Goal: Information Seeking & Learning: Learn about a topic

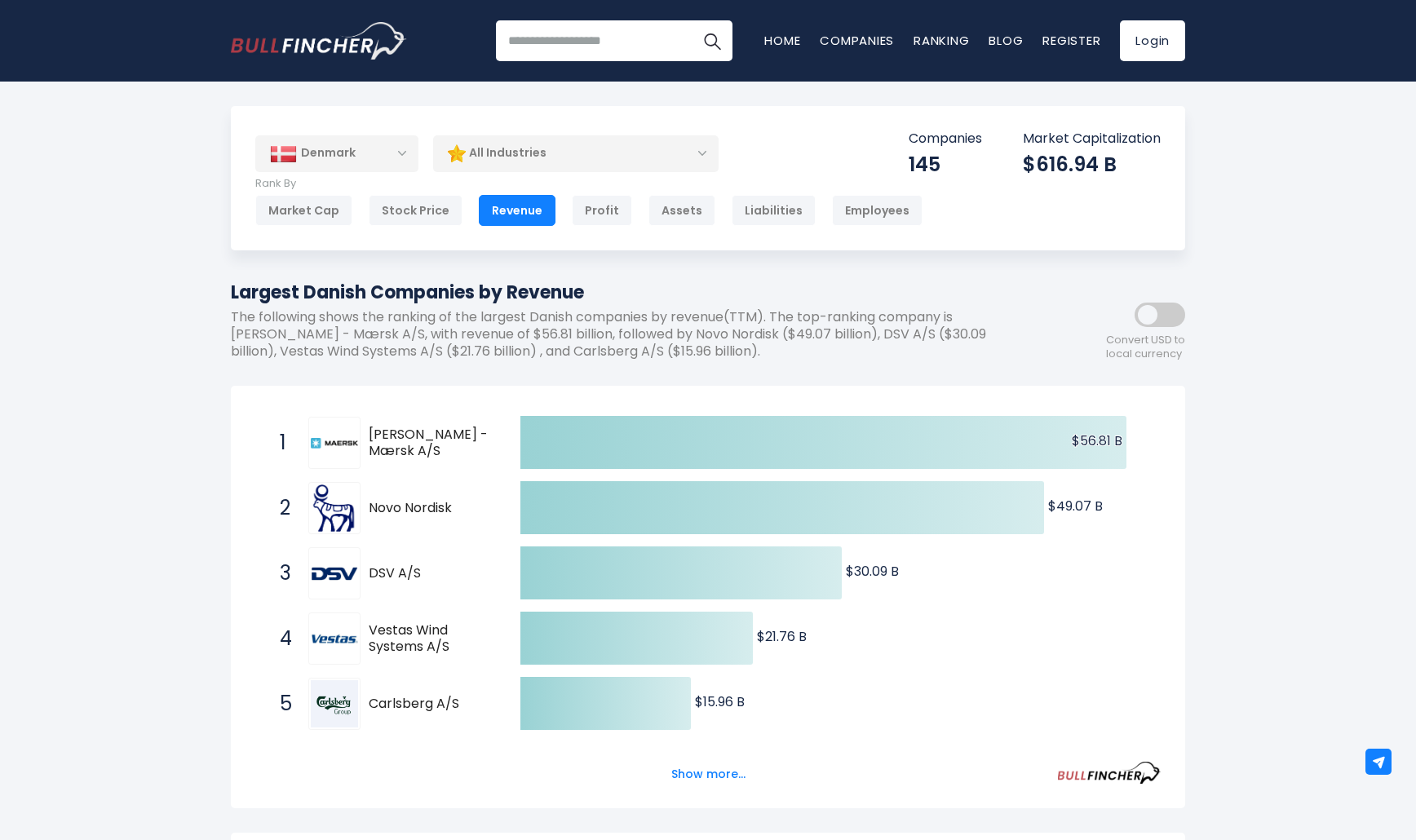
click at [374, 155] on div "Denmark" at bounding box center [337, 154] width 164 height 36
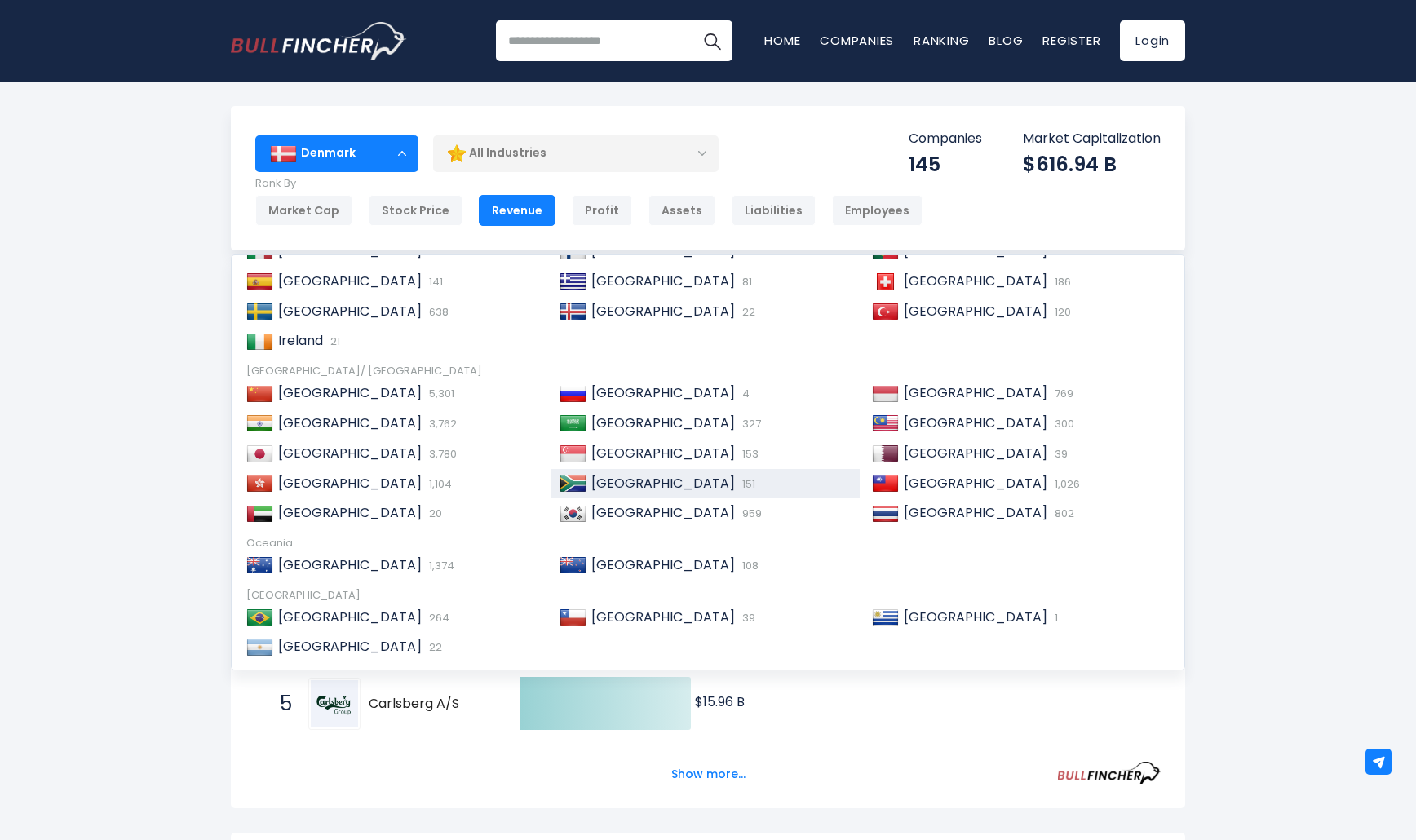
scroll to position [235, 0]
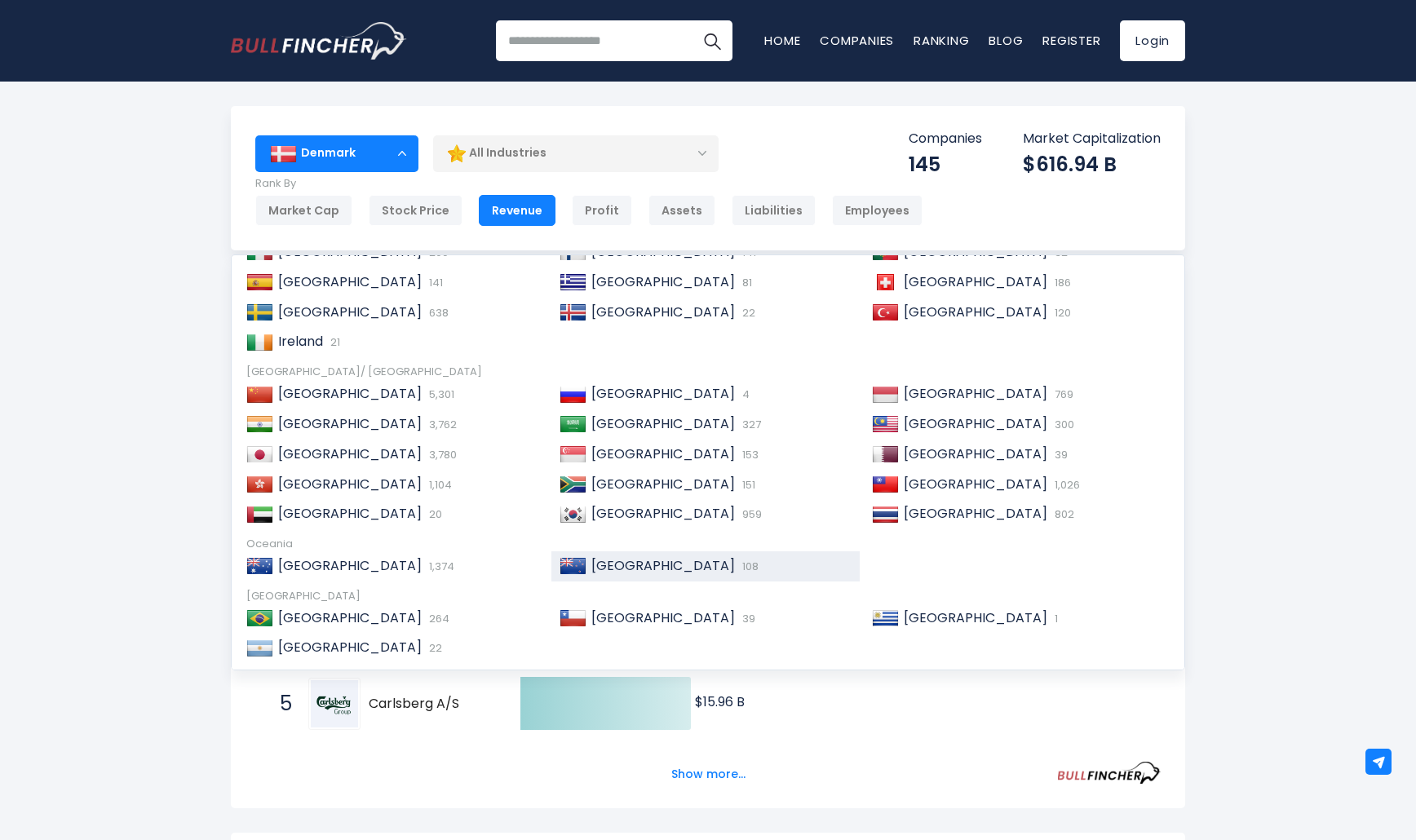
click at [621, 551] on div "New Zealand 108" at bounding box center [706, 565] width 309 height 30
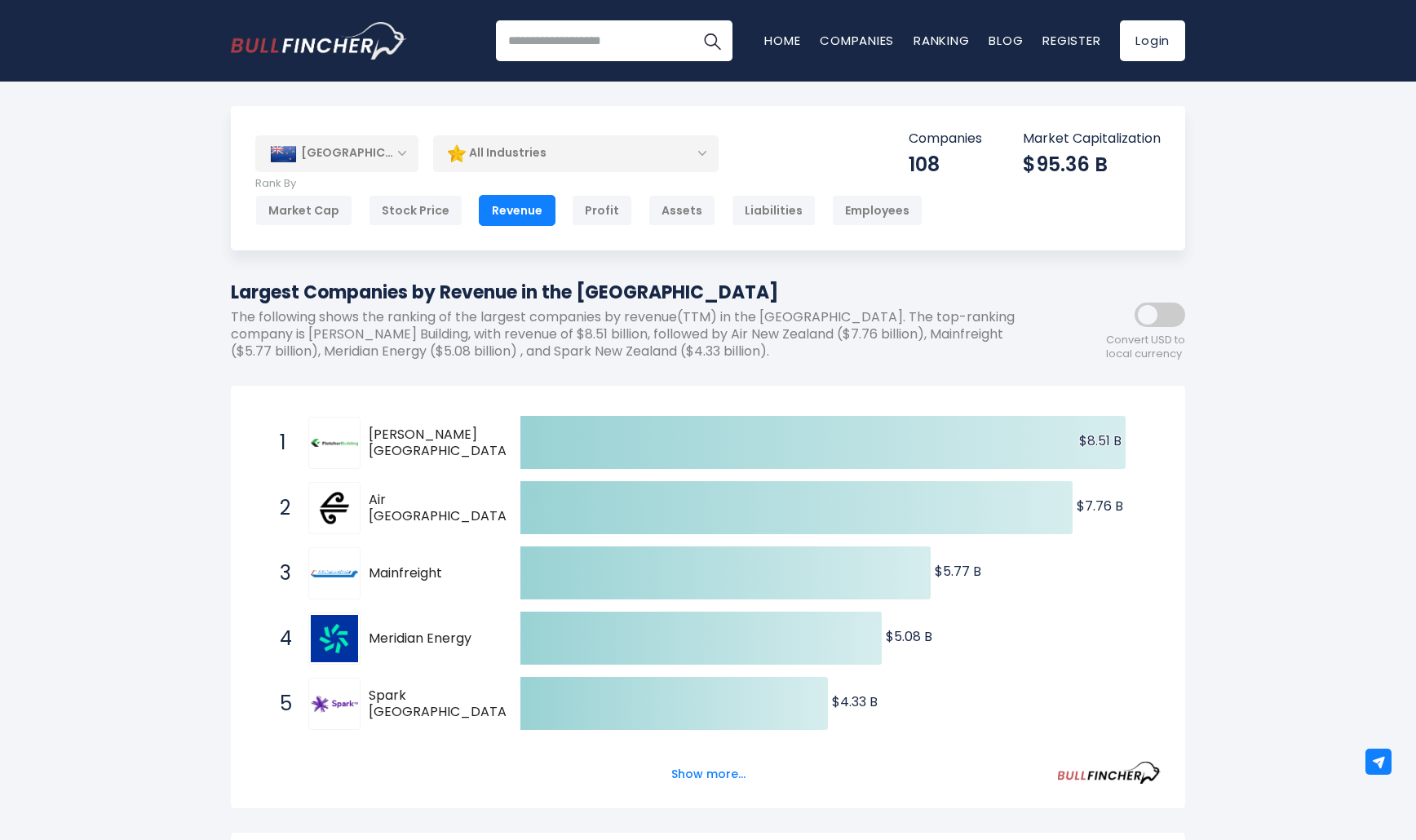
drag, startPoint x: 694, startPoint y: 774, endPoint x: 619, endPoint y: 745, distance: 80.4
click at [694, 773] on button "Show more..." at bounding box center [708, 774] width 94 height 27
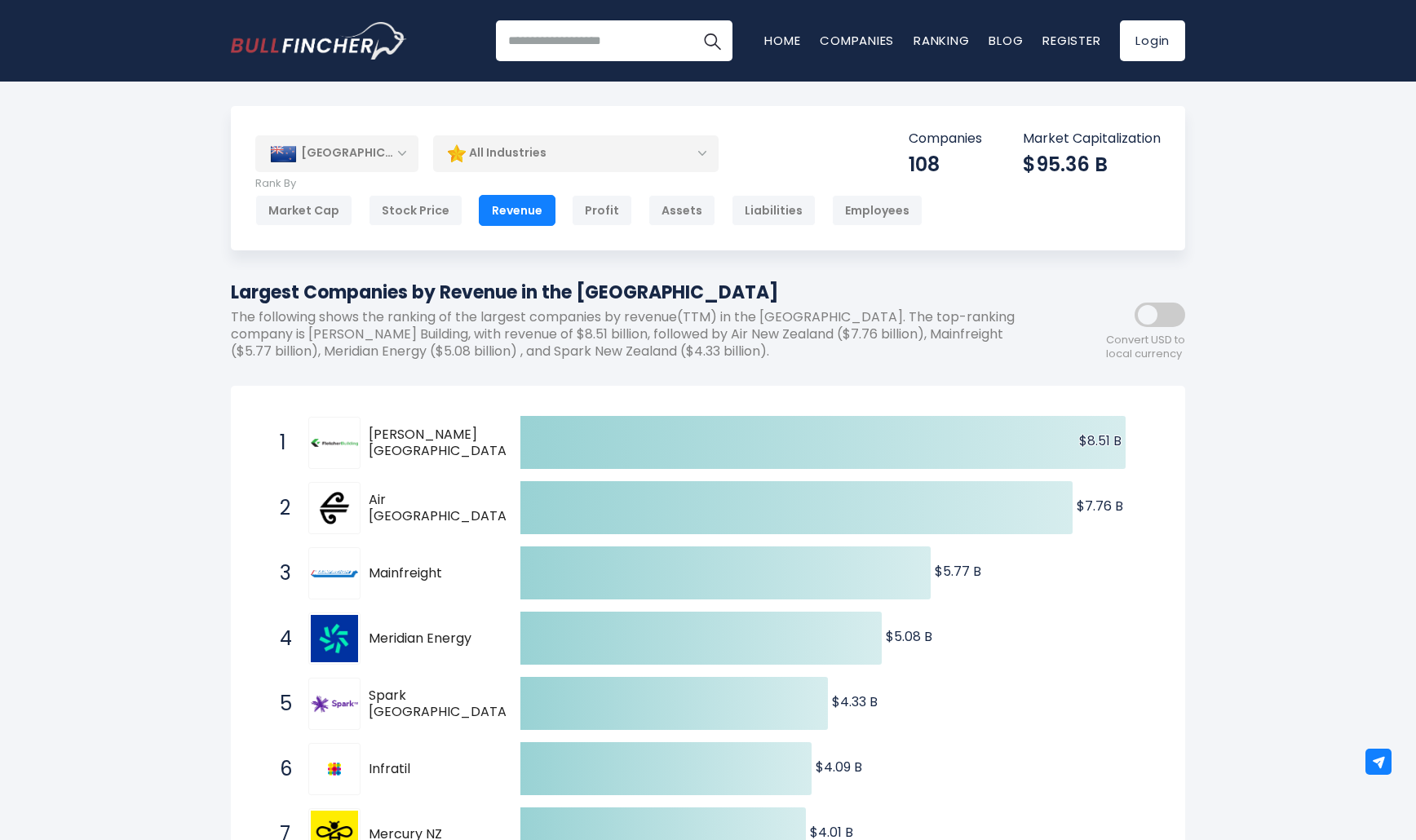
drag, startPoint x: 287, startPoint y: 213, endPoint x: 378, endPoint y: 251, distance: 98.6
click at [287, 213] on div "Market Cap" at bounding box center [303, 210] width 97 height 31
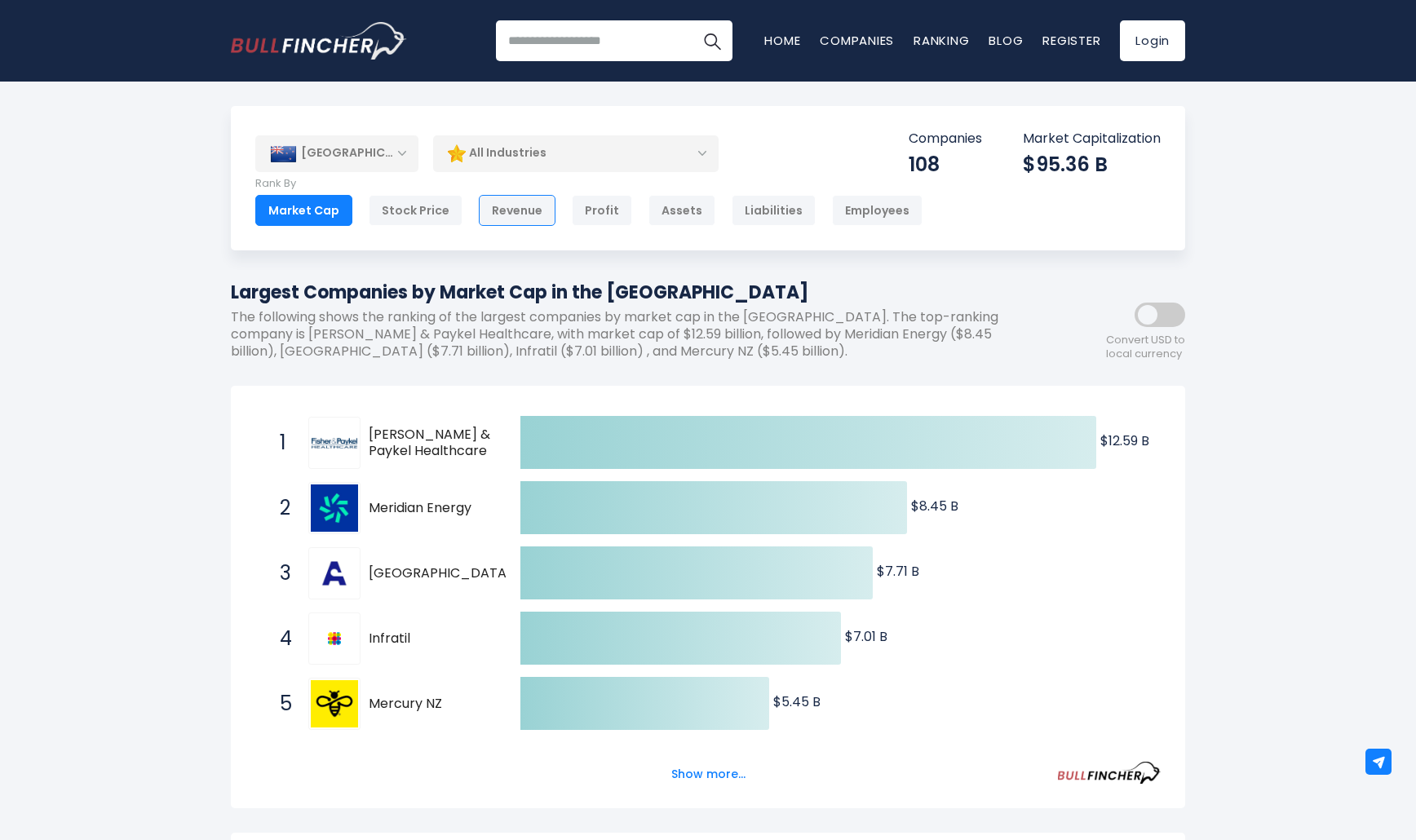
click at [522, 203] on div "Revenue" at bounding box center [518, 210] width 77 height 31
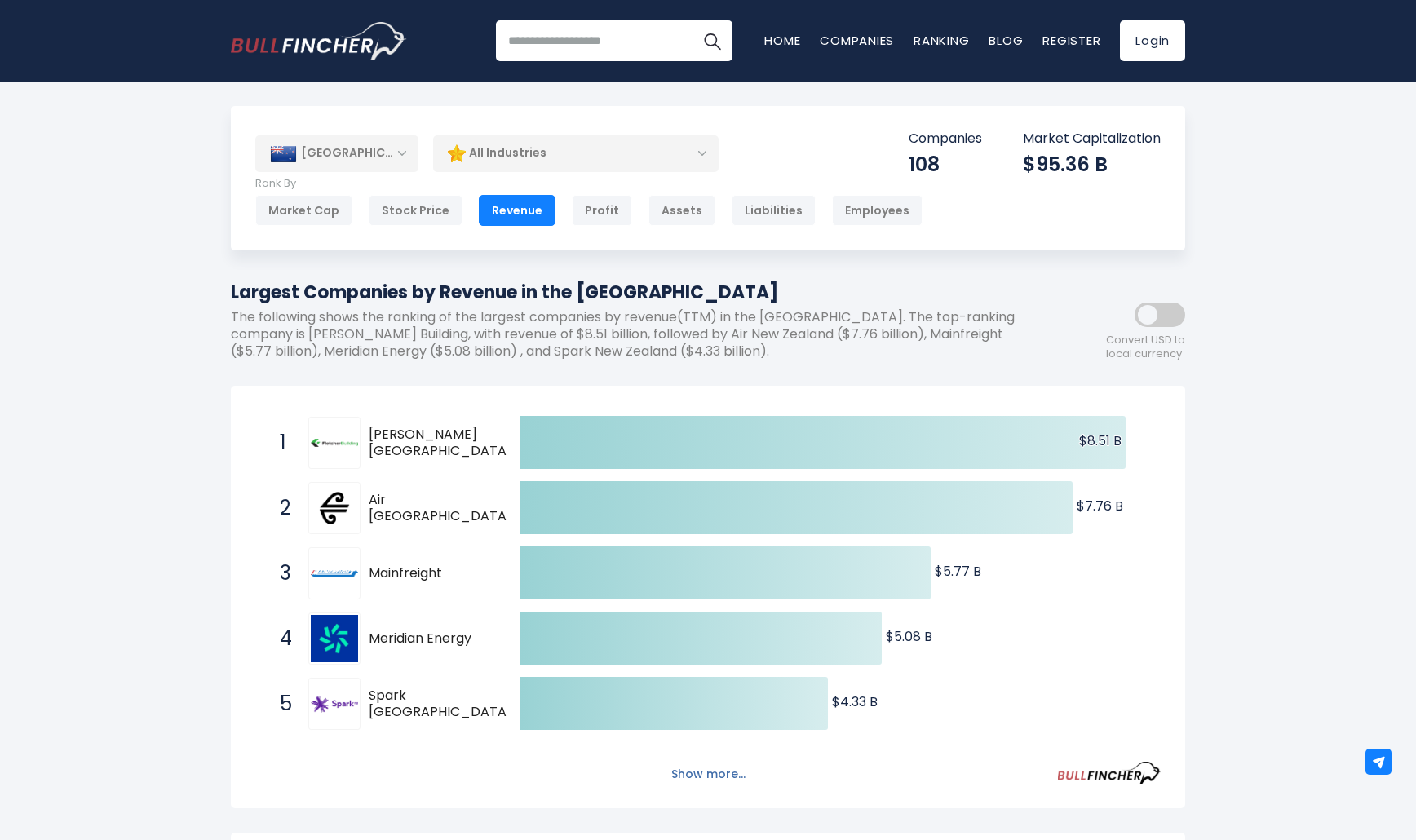
click at [715, 780] on button "Show more..." at bounding box center [708, 774] width 94 height 27
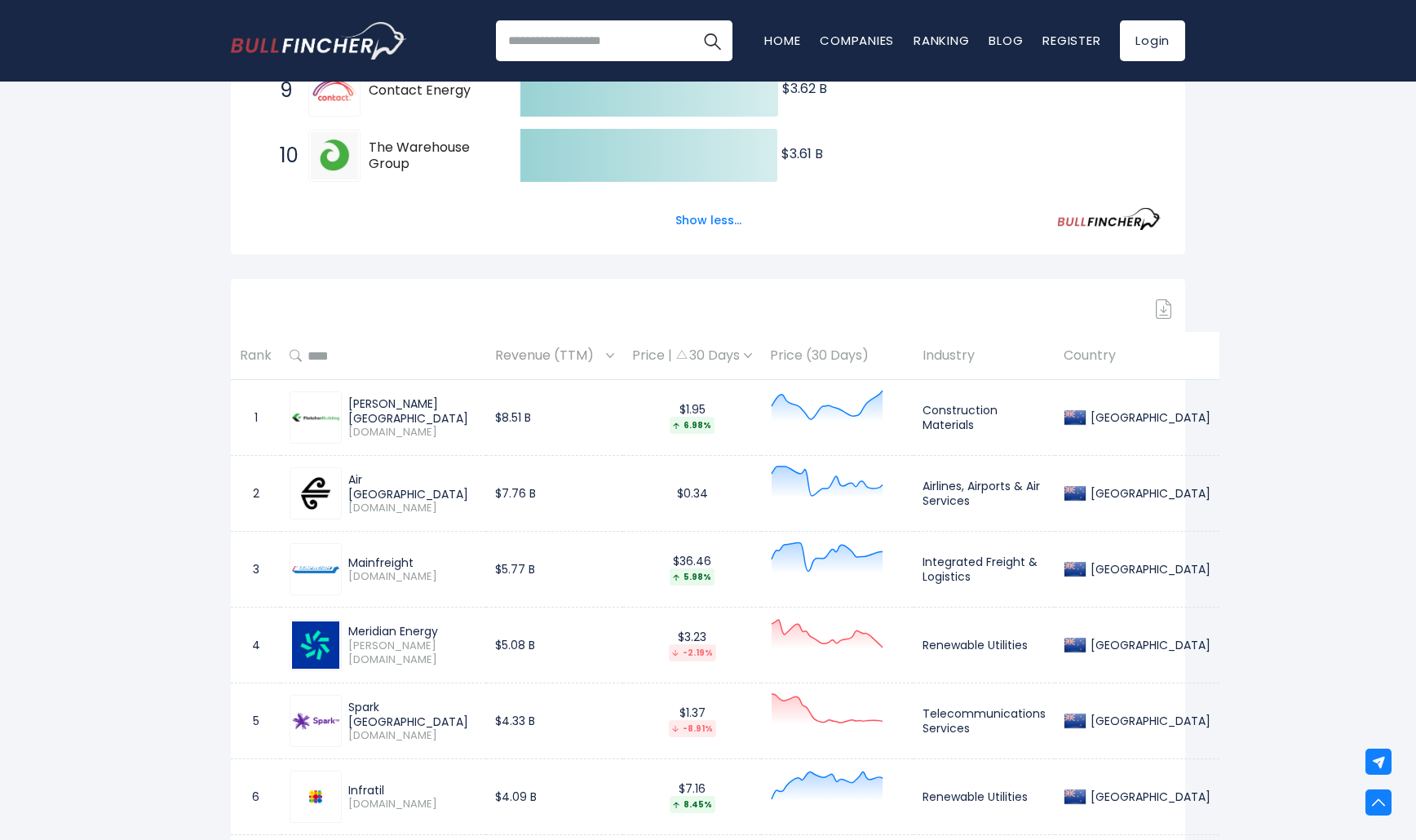
scroll to position [918, 0]
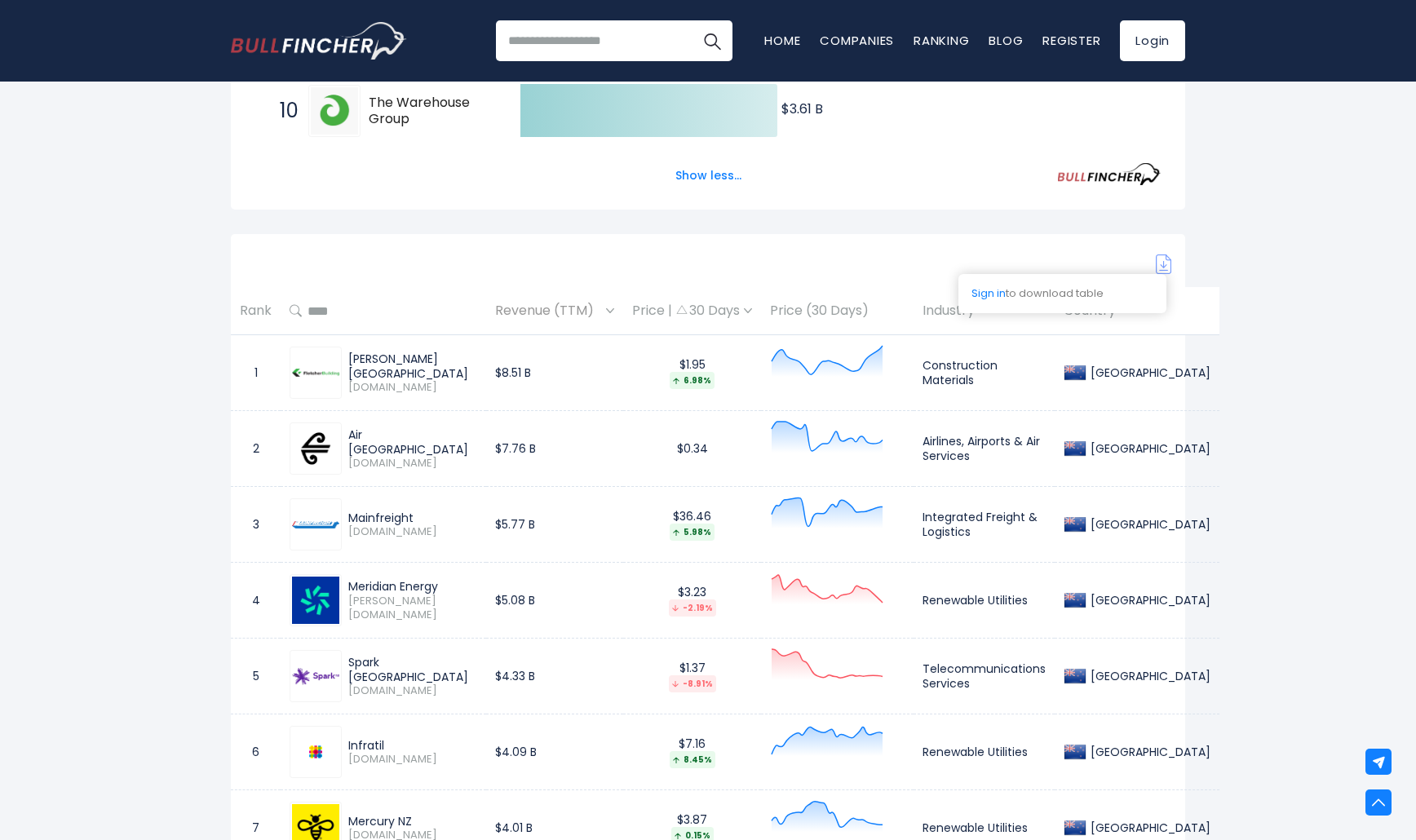
click at [1158, 263] on img at bounding box center [1164, 264] width 16 height 20
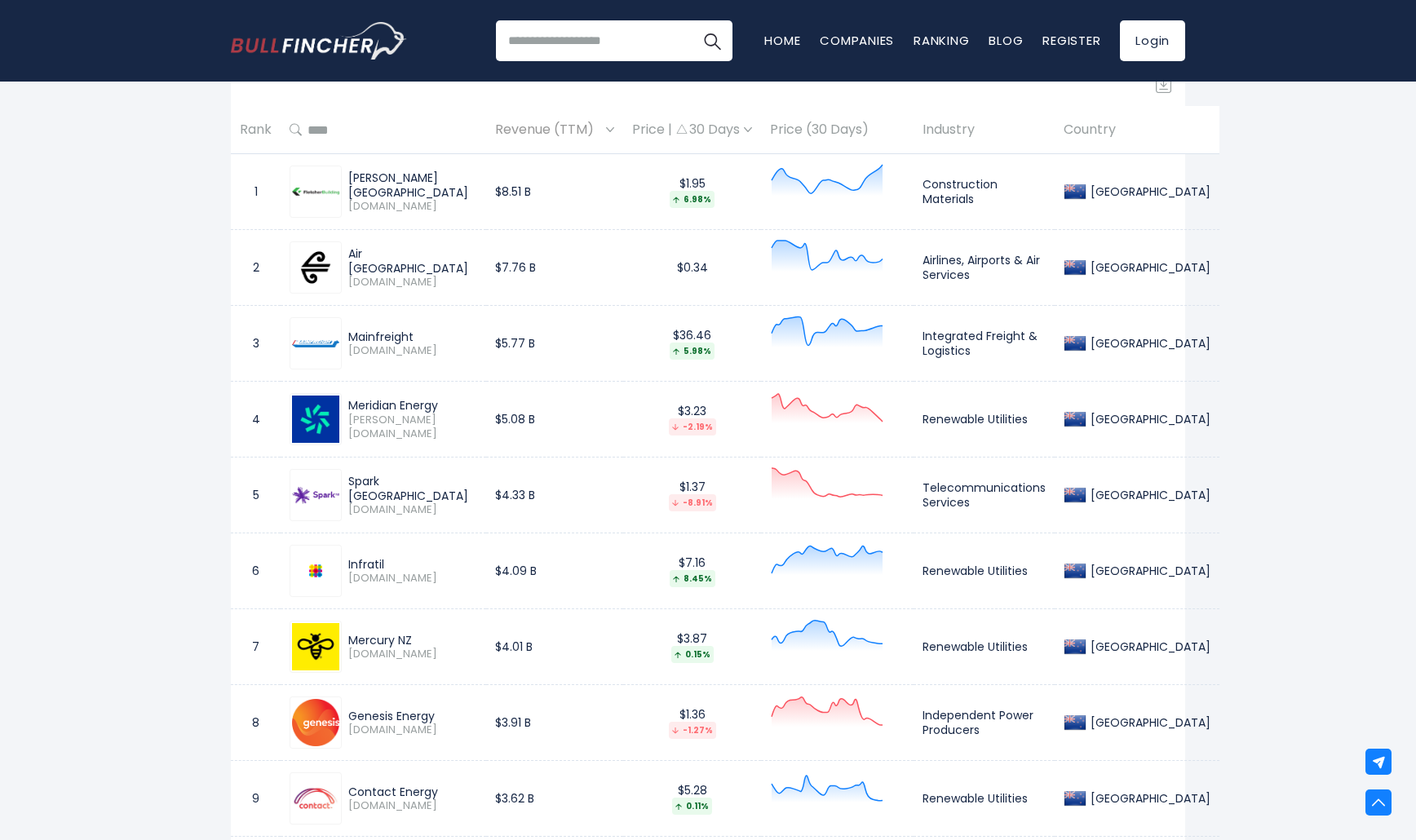
scroll to position [1181, 0]
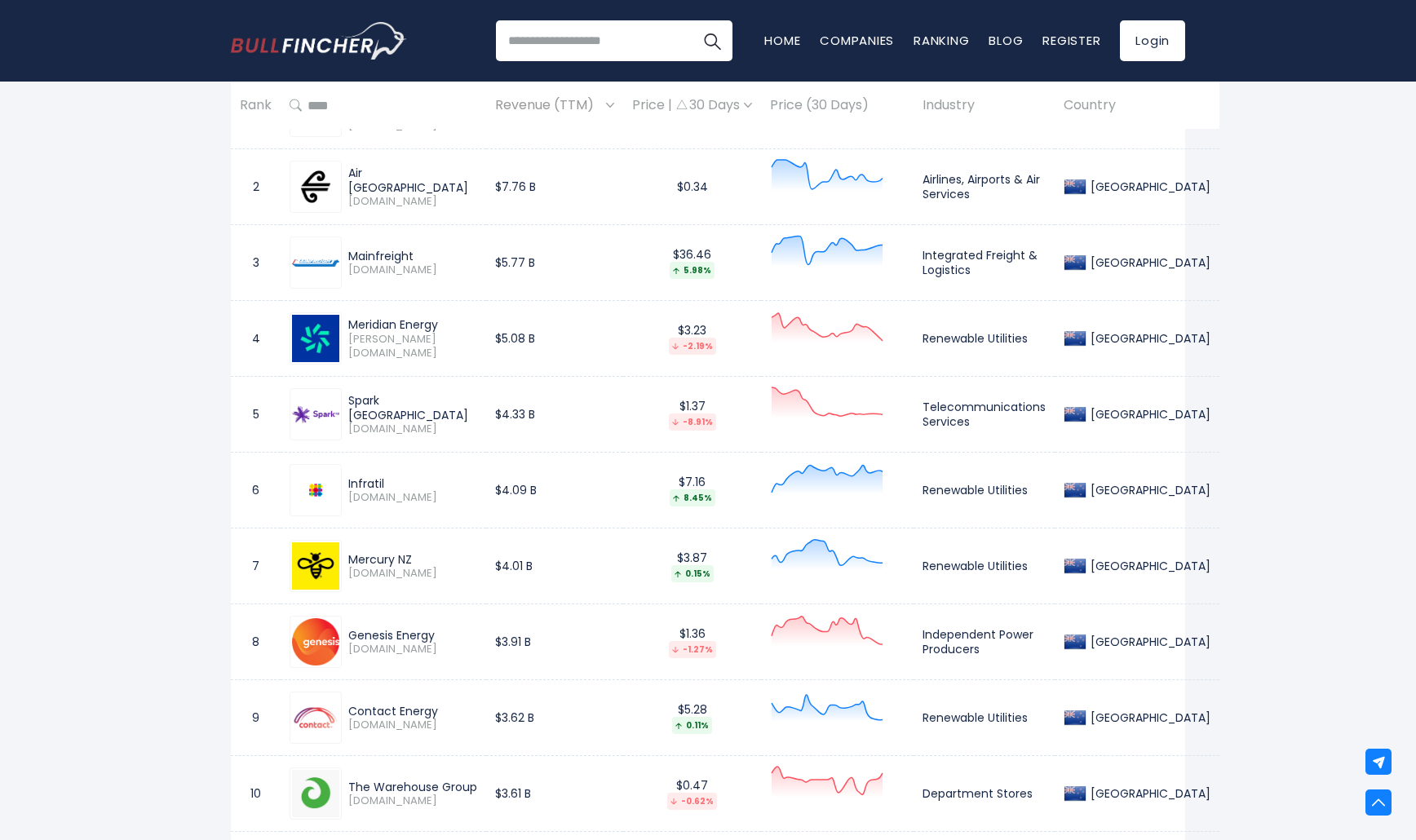
drag, startPoint x: 403, startPoint y: 185, endPoint x: 486, endPoint y: 298, distance: 140.2
click at [486, 301] on td "Meridian Energy MEL.NZ" at bounding box center [383, 338] width 205 height 76
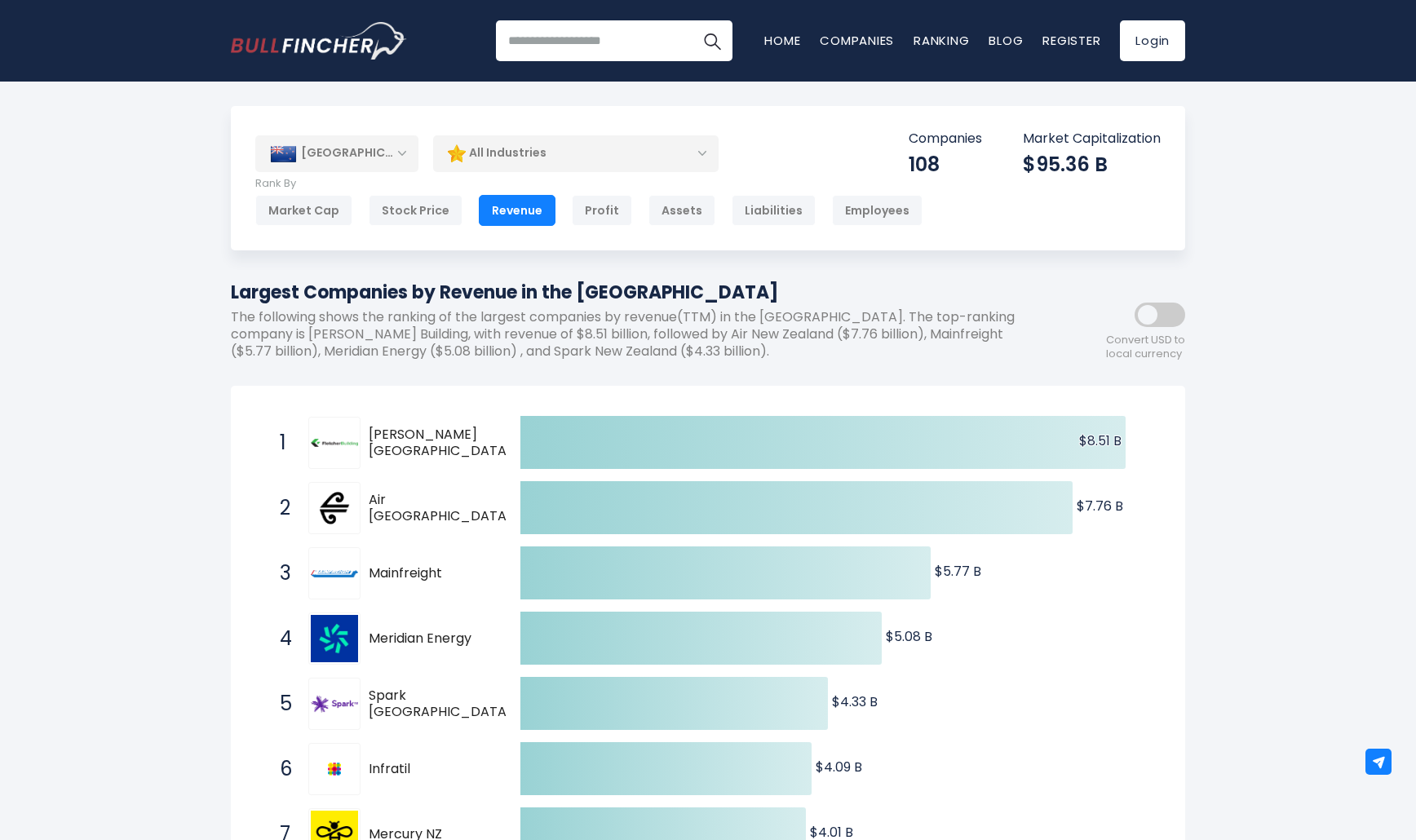
scroll to position [0, 0]
